Goal: Navigation & Orientation: Understand site structure

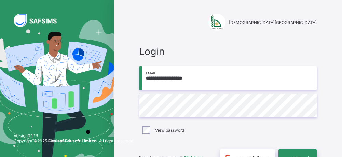
scroll to position [25, 0]
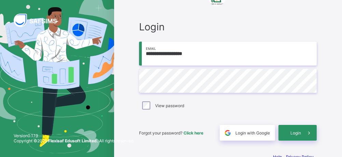
click at [299, 137] on div "Login" at bounding box center [297, 133] width 38 height 16
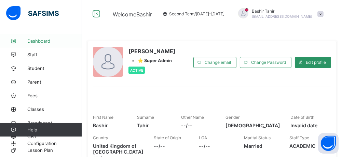
click at [48, 43] on span "Dashboard" at bounding box center [54, 40] width 55 height 5
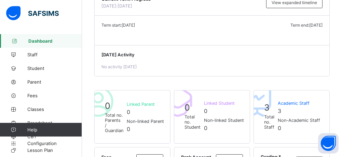
scroll to position [84, 0]
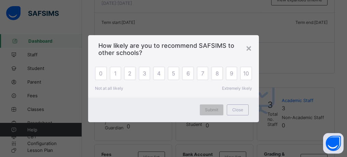
click at [247, 47] on div "×" at bounding box center [249, 48] width 6 height 12
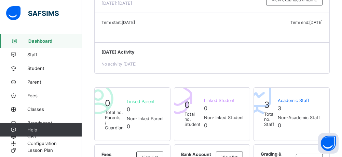
click at [37, 37] on link "Dashboard" at bounding box center [41, 41] width 82 height 14
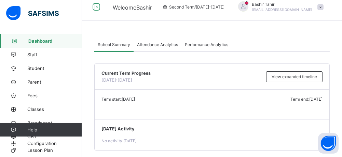
scroll to position [0, 0]
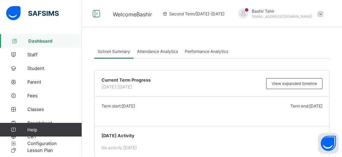
click at [163, 52] on span "Attendance Analytics" at bounding box center [157, 51] width 41 height 5
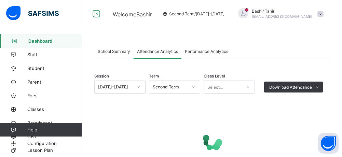
click at [205, 51] on span "Performance Analytics" at bounding box center [206, 51] width 43 height 5
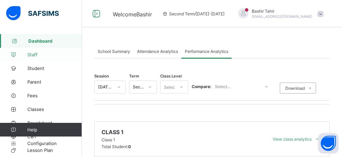
click at [39, 54] on span "Staff" at bounding box center [54, 54] width 55 height 5
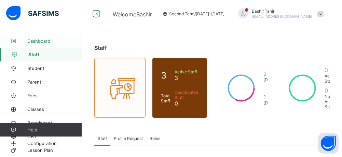
click at [36, 41] on span "Dashboard" at bounding box center [54, 40] width 55 height 5
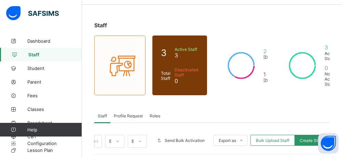
scroll to position [22, 0]
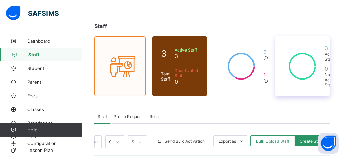
click at [292, 87] on div "3 Academic Staff 0 Non Academic Staff" at bounding box center [302, 66] width 55 height 60
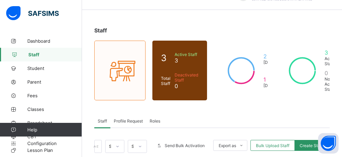
scroll to position [0, 0]
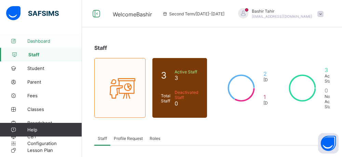
click at [43, 40] on span "Dashboard" at bounding box center [54, 40] width 55 height 5
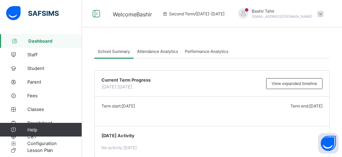
click at [38, 44] on link "Dashboard" at bounding box center [41, 41] width 82 height 14
